Goal: Find specific page/section: Find specific page/section

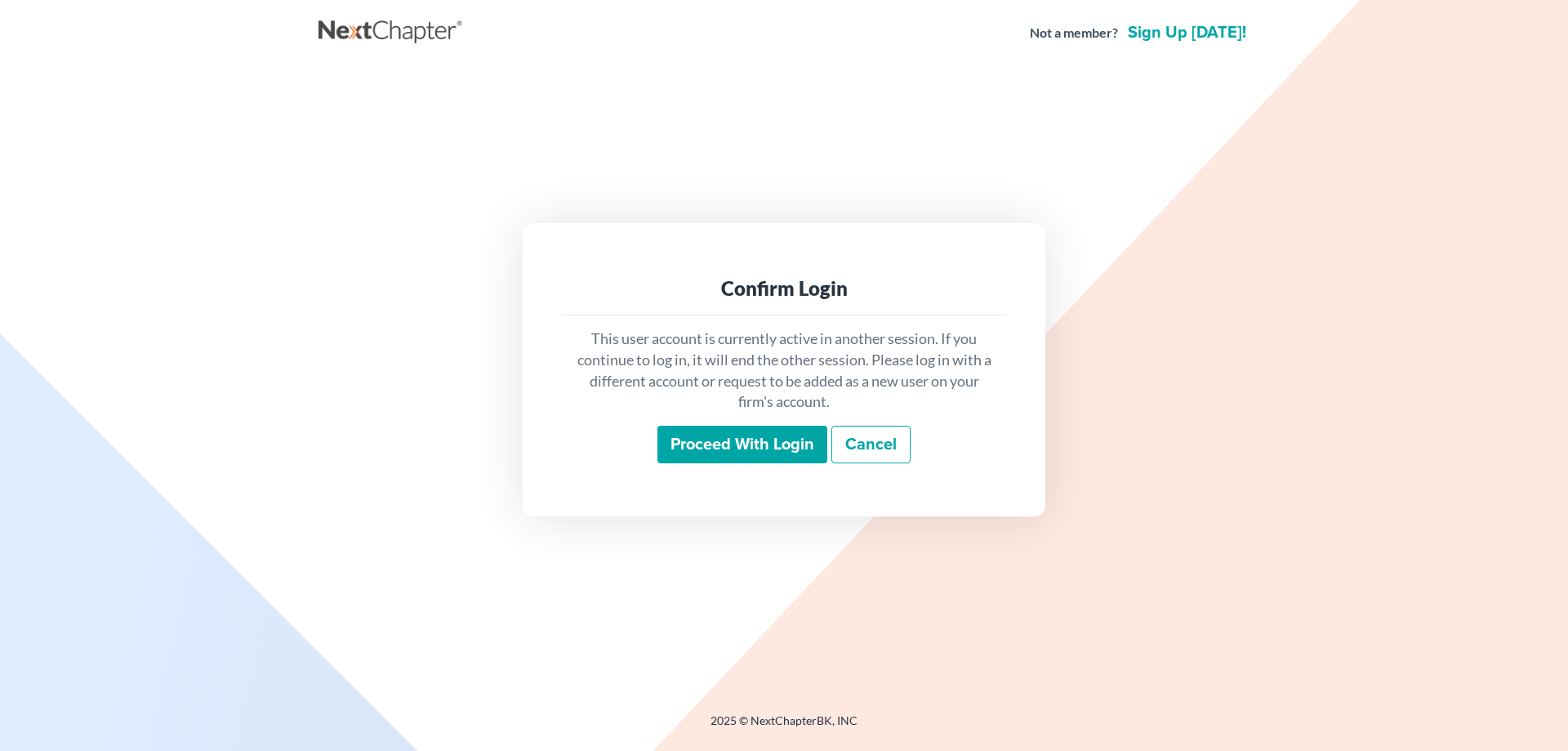
click at [684, 434] on input "Proceed with login" at bounding box center [743, 445] width 170 height 38
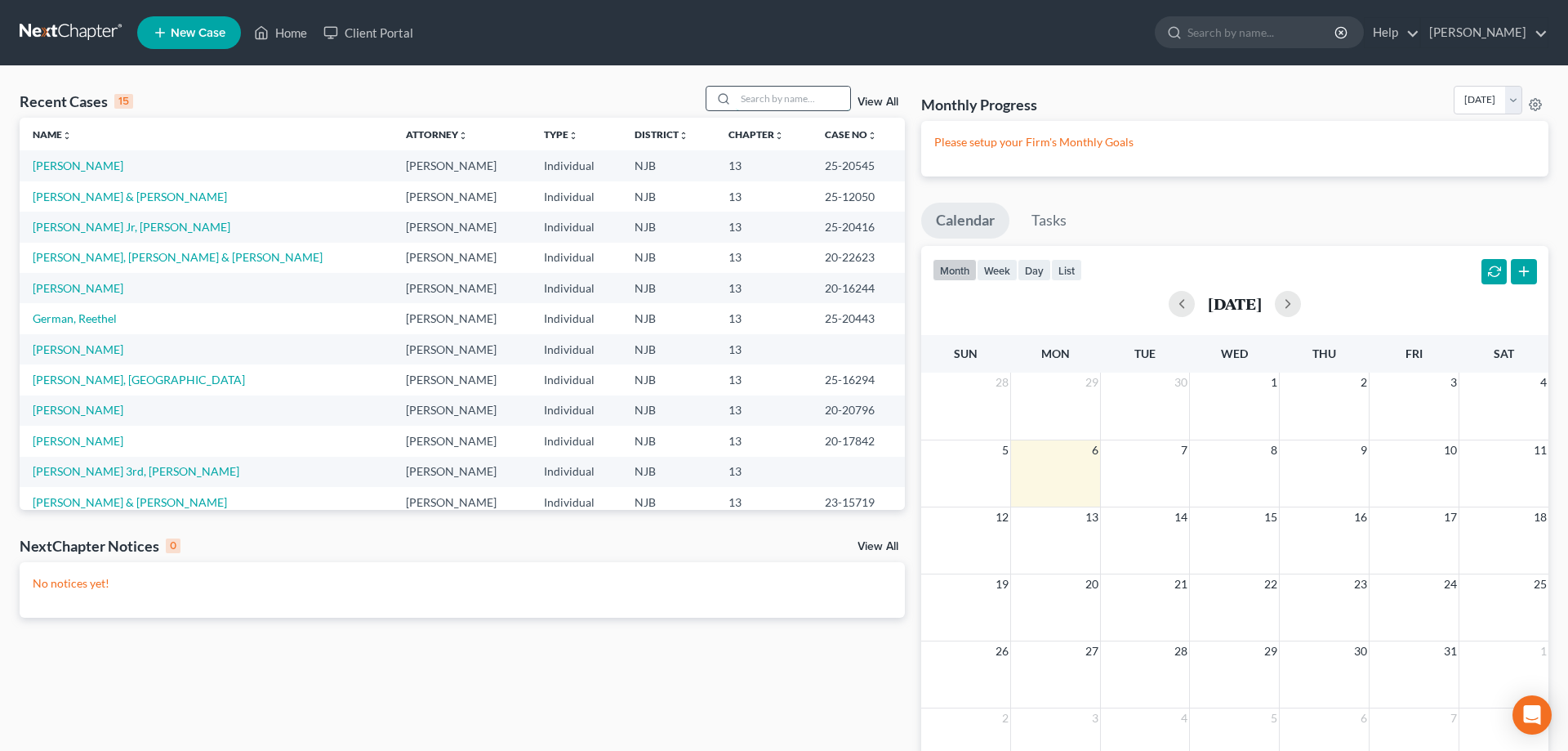
click at [745, 95] on input "search" at bounding box center [793, 99] width 114 height 24
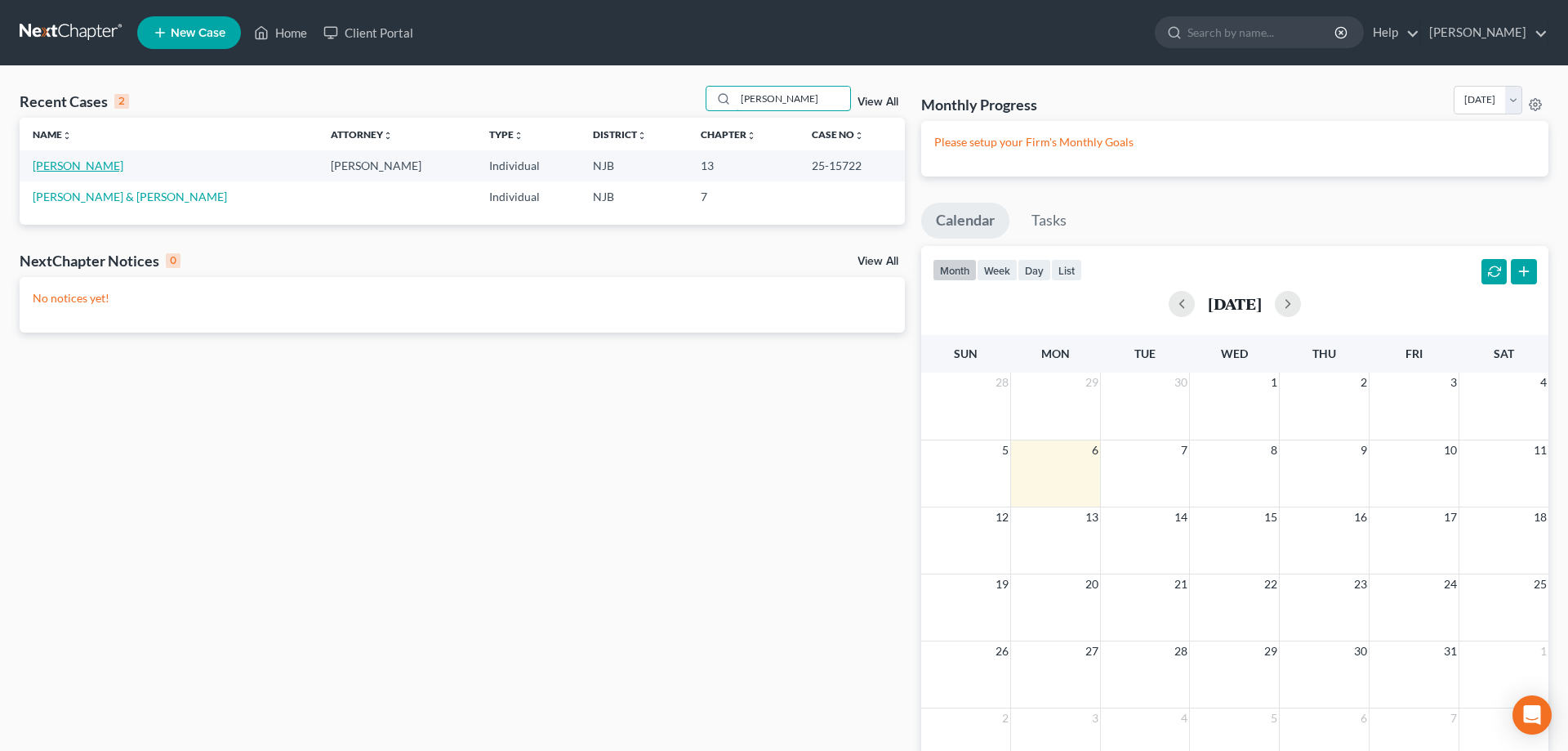
type input "[PERSON_NAME]"
click at [117, 168] on link "Lopez-Baerga, Ivette" at bounding box center [78, 166] width 91 height 14
